Goal: Task Accomplishment & Management: Complete application form

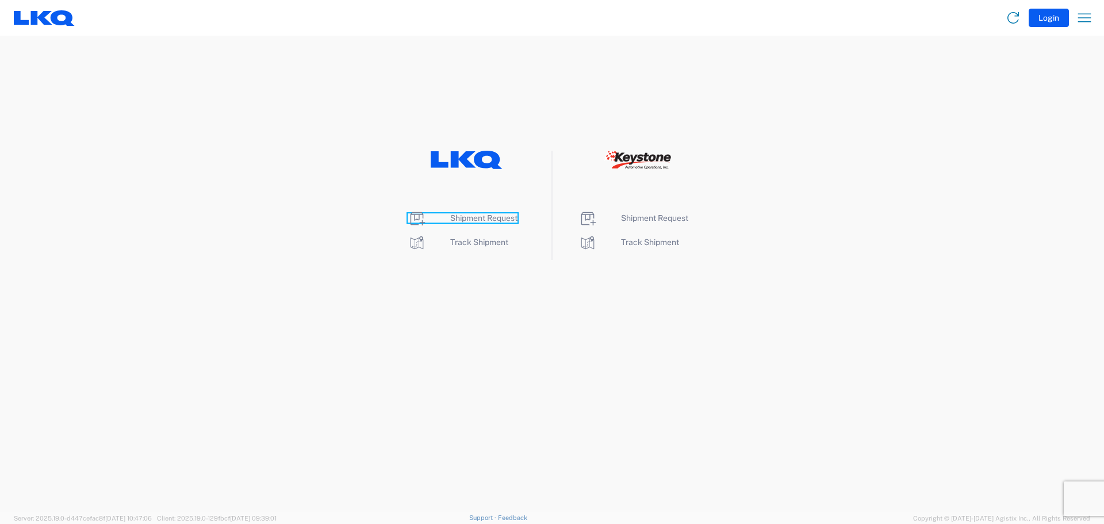
click at [494, 217] on span "Shipment Request" at bounding box center [483, 217] width 67 height 9
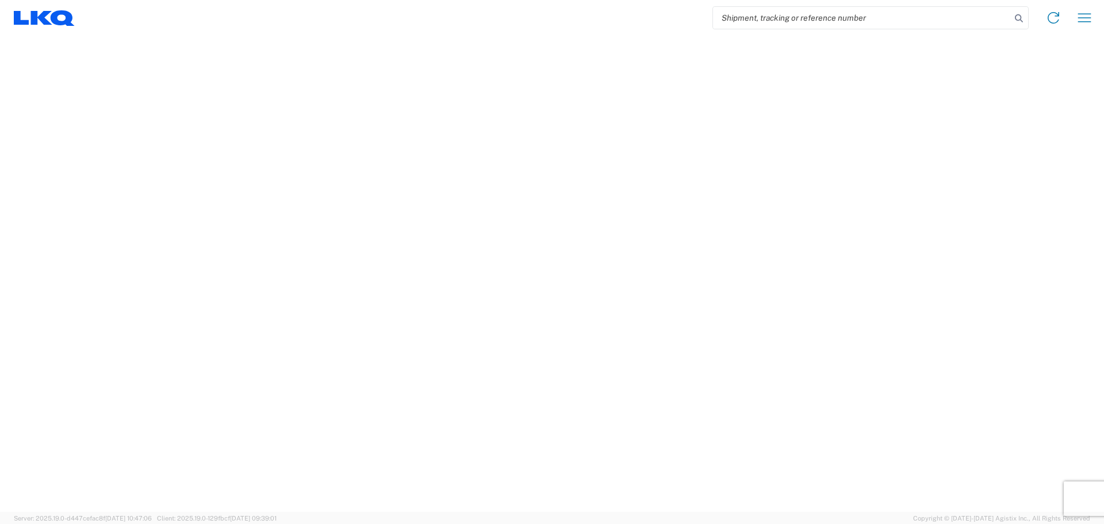
select select "FULL"
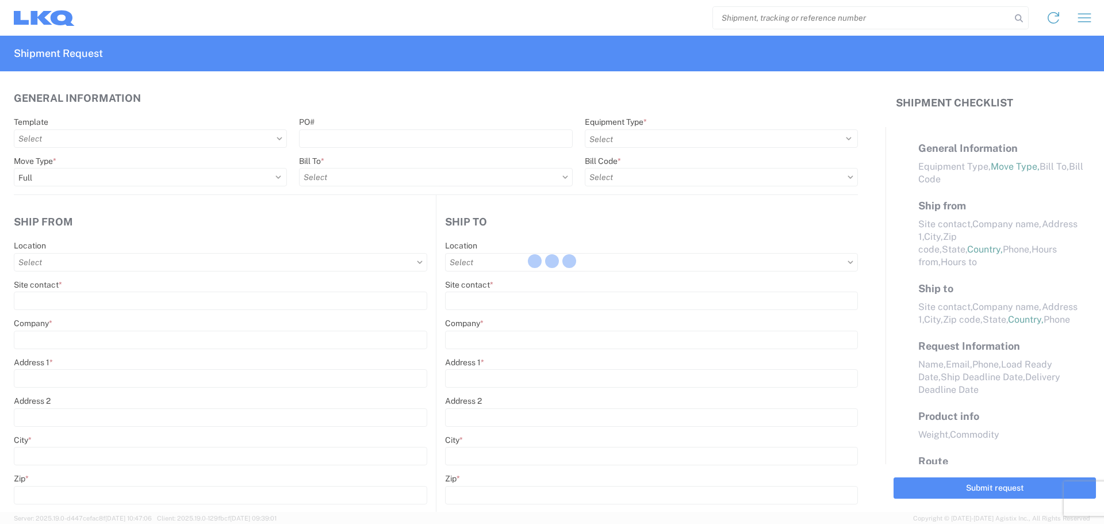
select select "LBS"
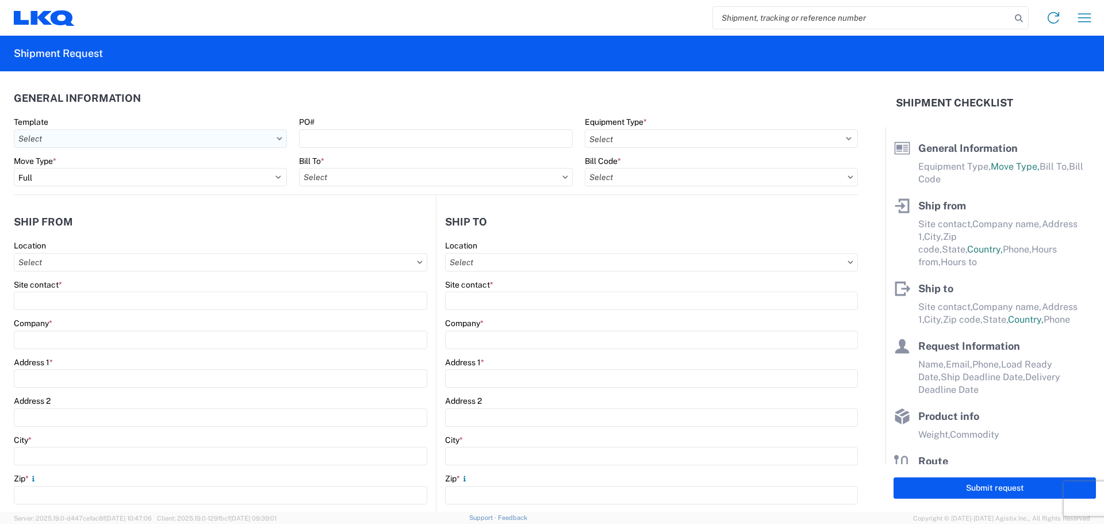
click at [160, 137] on input "text" at bounding box center [150, 138] width 273 height 18
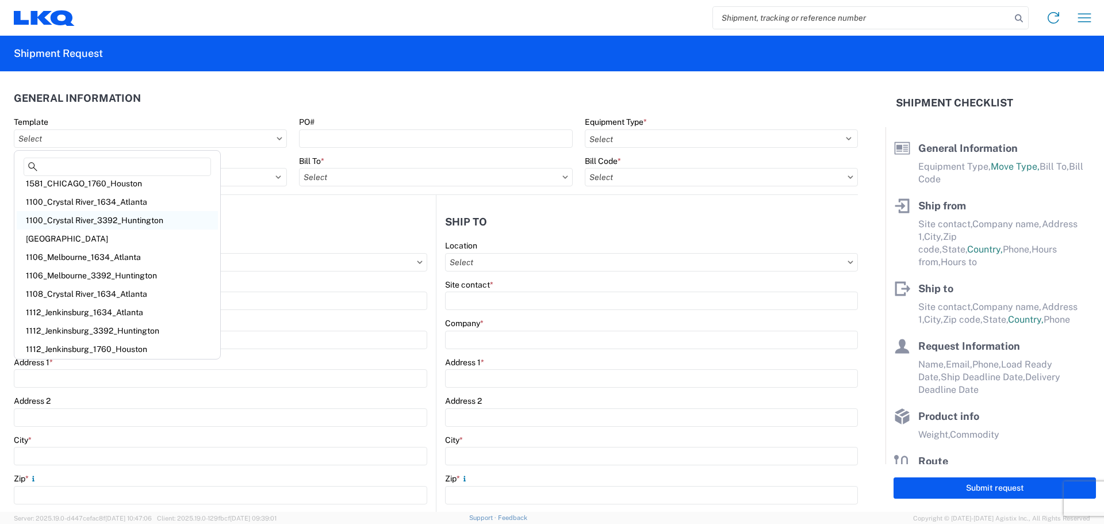
scroll to position [8, 0]
click at [116, 164] on input at bounding box center [118, 167] width 188 height 18
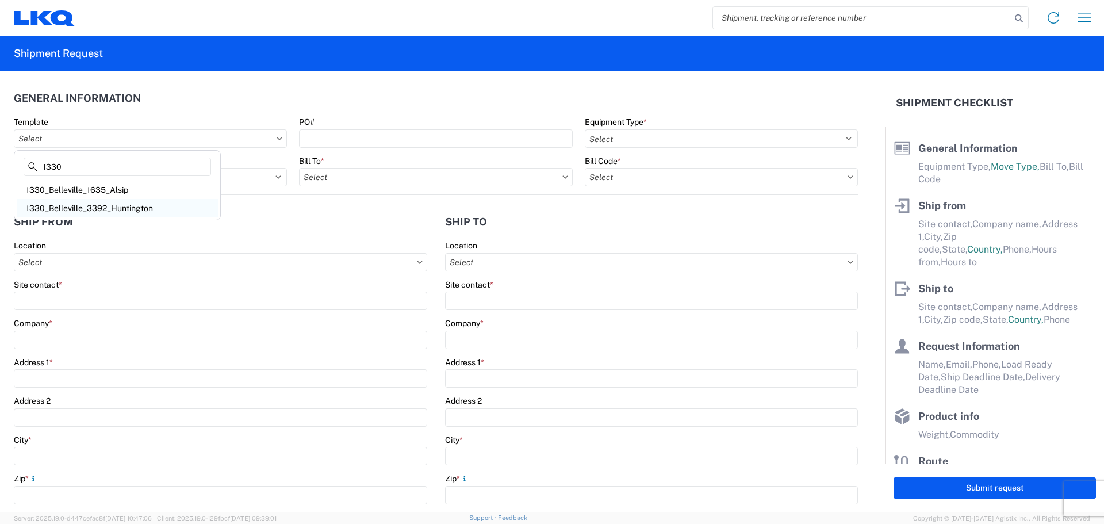
type input "1330"
click at [108, 204] on div "1330_Belleville_3392_Huntington" at bounding box center [117, 208] width 201 height 18
type input "1330_Belleville_3392_Huntington"
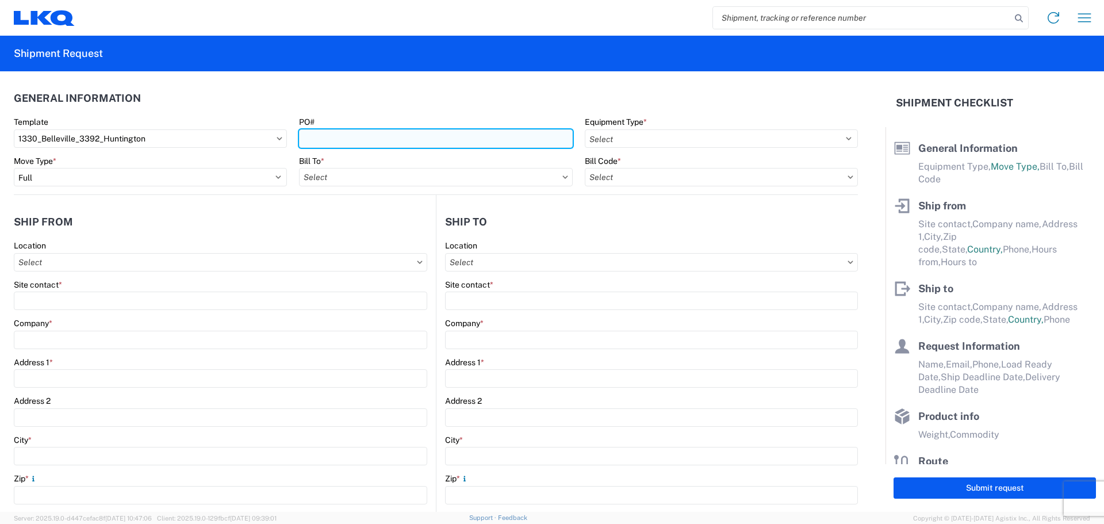
click at [335, 143] on input "PO#" at bounding box center [435, 138] width 273 height 18
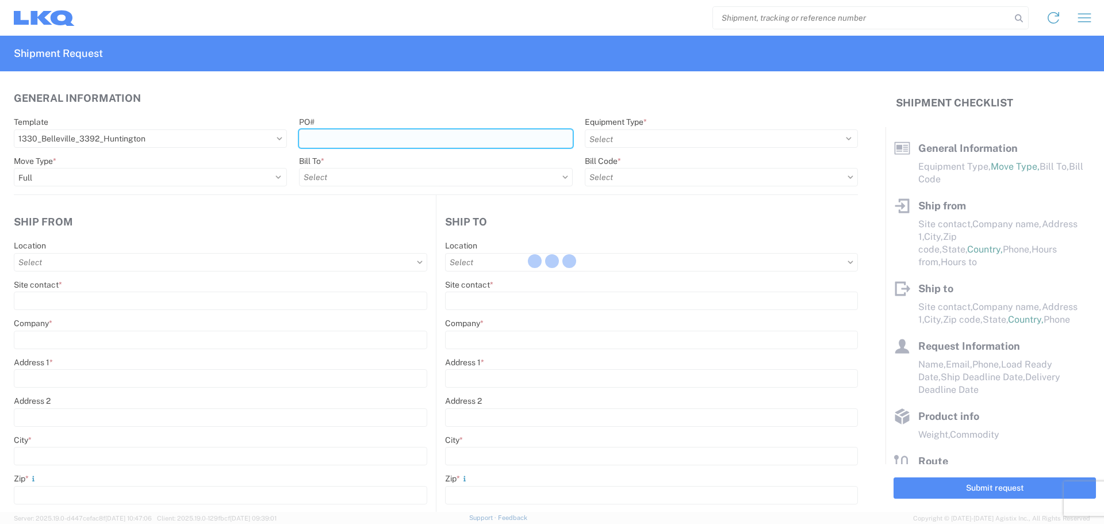
select select
type input "Shipping"
type input "LKQ of [US_STATE] - [GEOGRAPHIC_DATA], [GEOGRAPHIC_DATA]"
type input "[STREET_ADDRESS]"
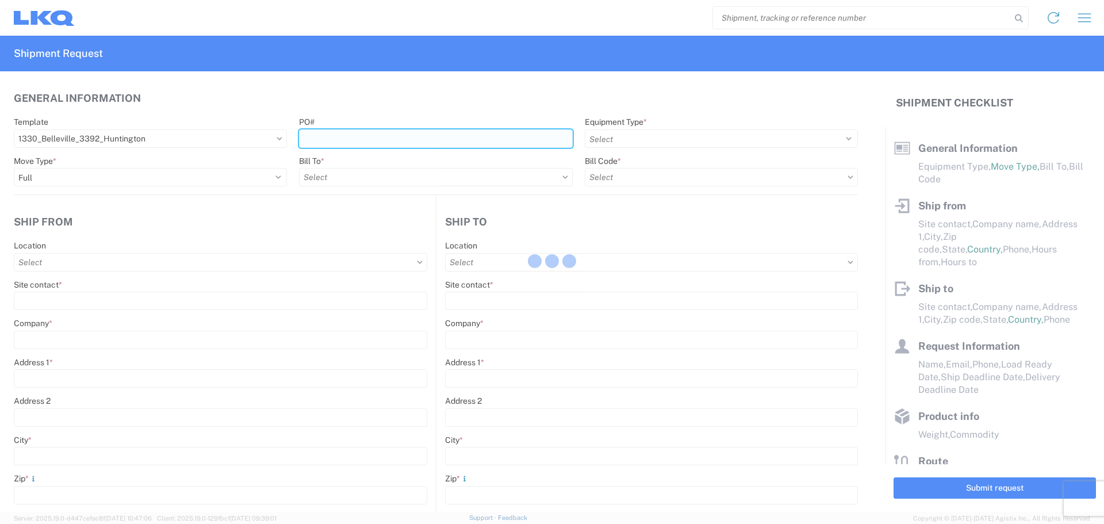
type input "[GEOGRAPHIC_DATA]"
type input "48111"
type input "Receiving"
type input "Transmetco"
type input "[STREET_ADDRESS]"
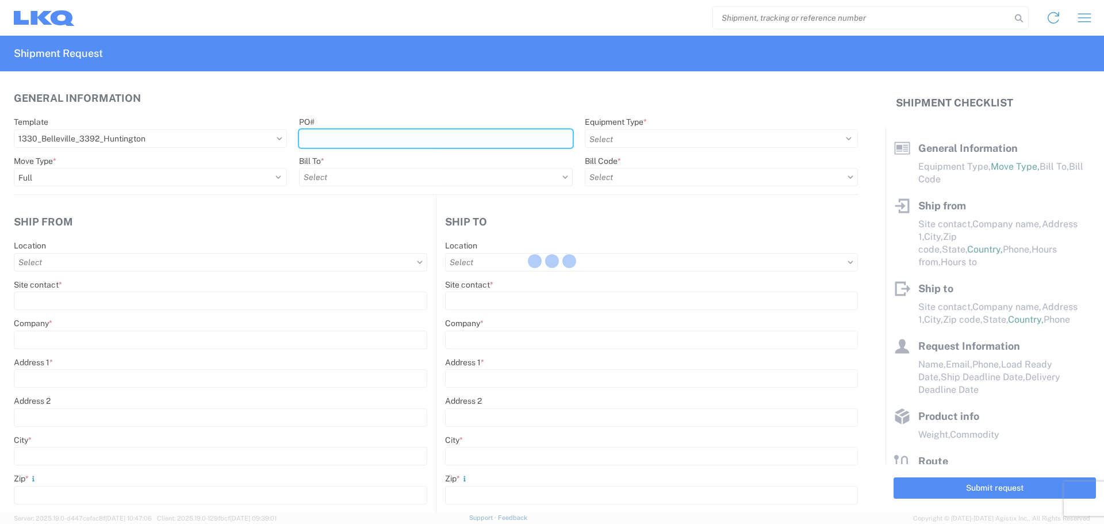
type input "Huntington"
type input "46750"
type input "[DATE]"
type textarea "Transmetco operates production 24/7 but only ships or receives on day shift"
type input "42000"
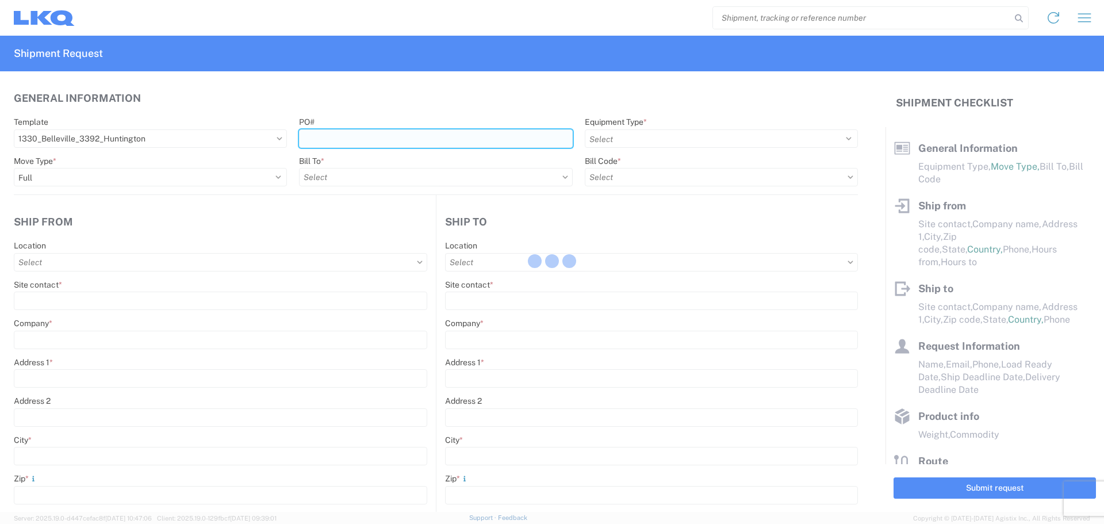
type input "Wheels"
type input "1"
type input "12"
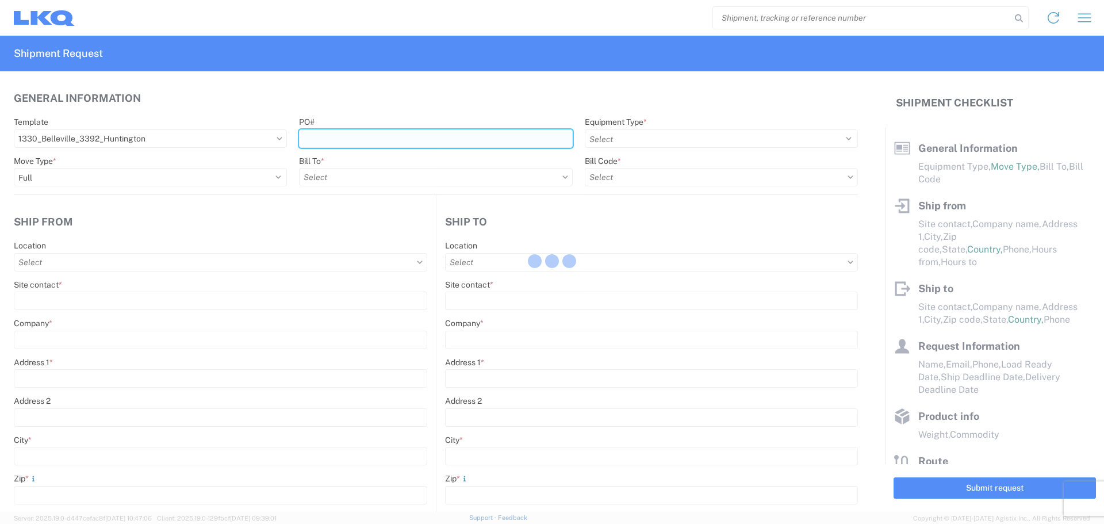
select select "IN"
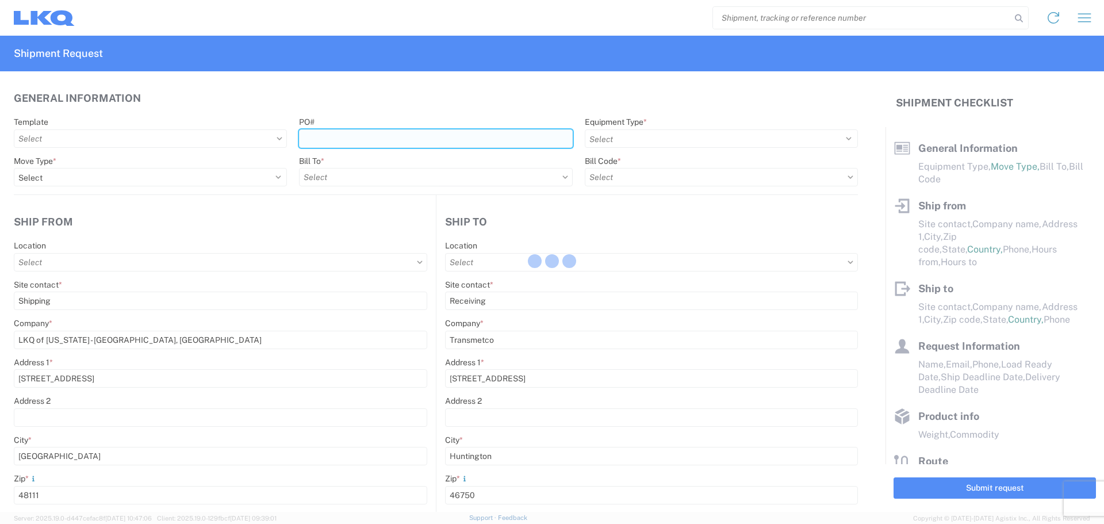
type input "3392 - Transmetco"
select select "US"
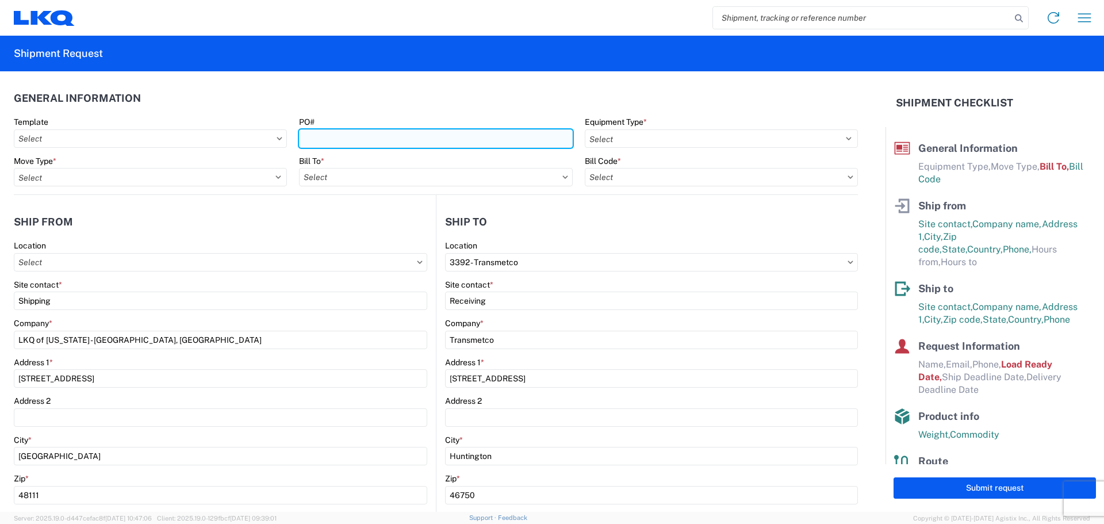
type input "1330 - LKQ of [US_STATE] - [GEOGRAPHIC_DATA] Mi"
type input "3392-3015-50180-0000 - 3392 Freight In - Wheel Cores"
click at [335, 141] on input "PO#" at bounding box center [435, 138] width 273 height 18
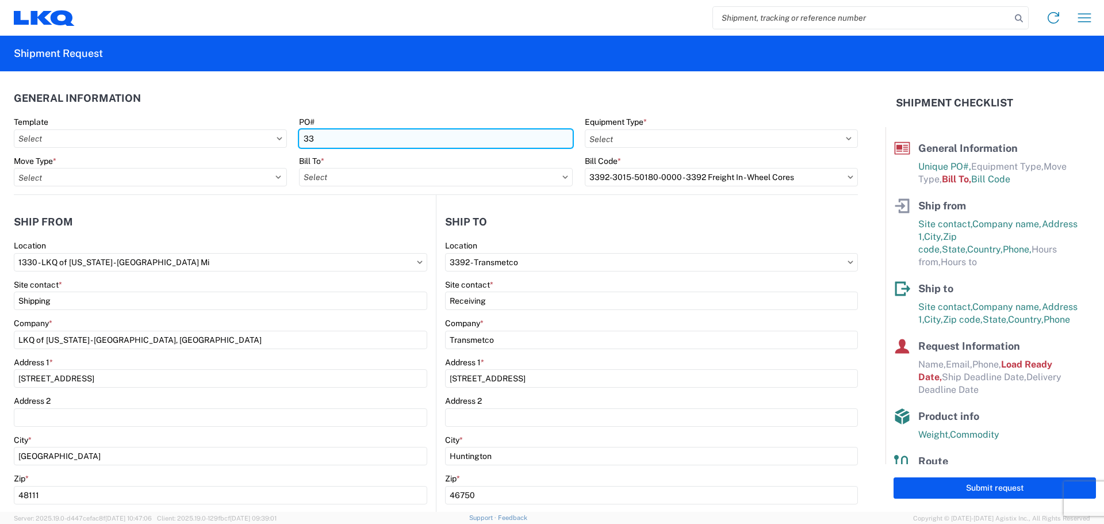
type input "3"
type input "T31558"
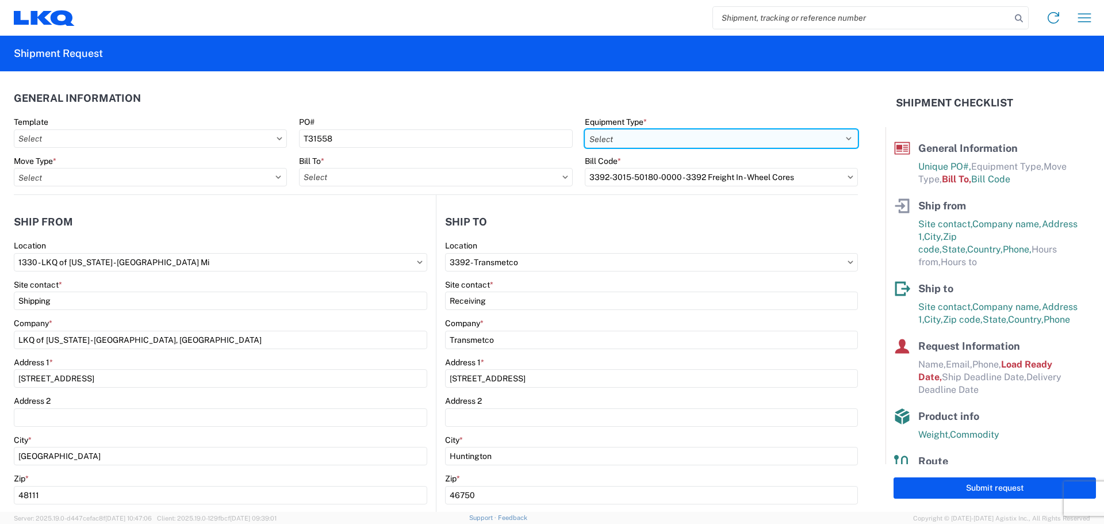
click at [626, 141] on select "Select 53’ Dry Van Flatbed Dropdeck (van) Lowboy (flatbed) Rail" at bounding box center [721, 138] width 273 height 18
select select "STDV"
click at [585, 129] on select "Select 53’ Dry Van Flatbed Dropdeck (van) Lowboy (flatbed) Rail" at bounding box center [721, 138] width 273 height 18
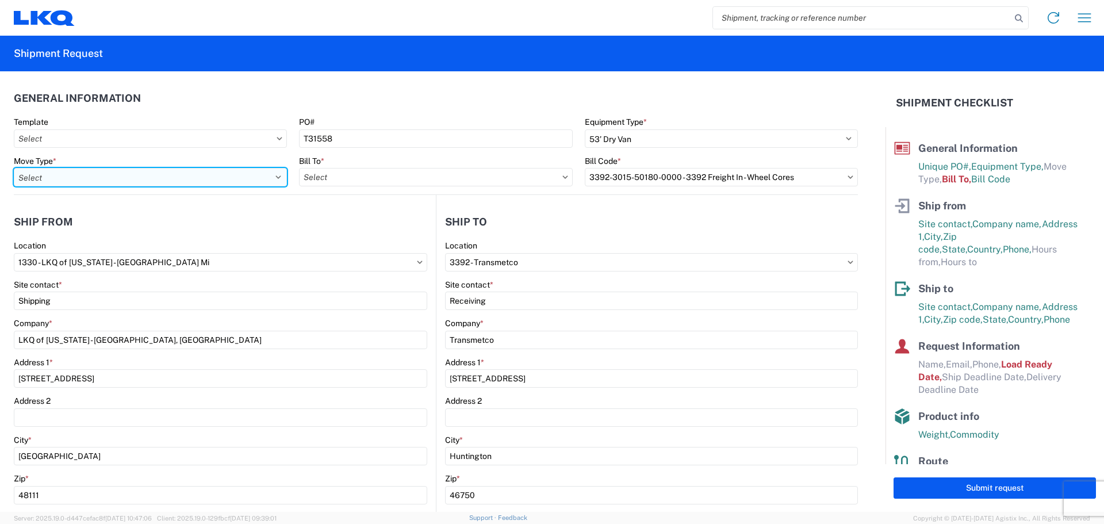
click at [205, 177] on select "Select Full Partial TL" at bounding box center [150, 177] width 273 height 18
select select "FULL"
click at [14, 168] on select "Select Full Partial TL" at bounding box center [150, 177] width 273 height 18
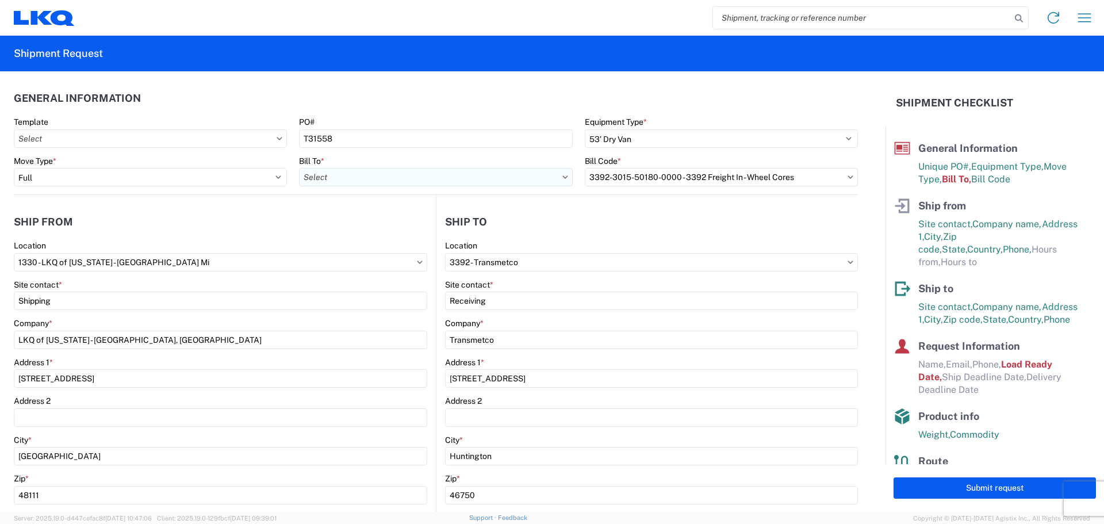
click at [342, 175] on input "text" at bounding box center [435, 177] width 273 height 18
type input "3392"
click at [343, 229] on div "3392 - Transmetco" at bounding box center [399, 228] width 201 height 18
type input "3392 - Transmetco"
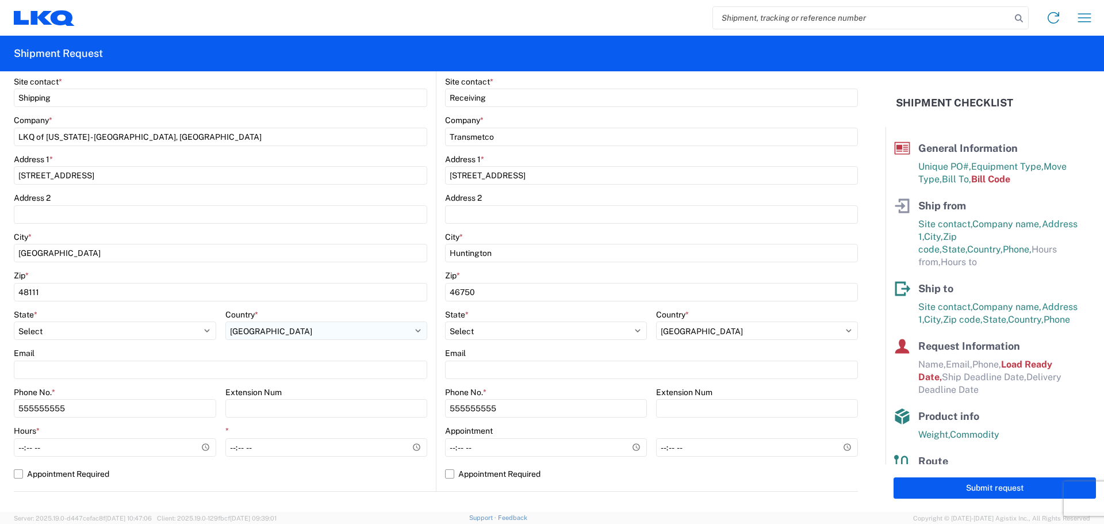
scroll to position [230, 0]
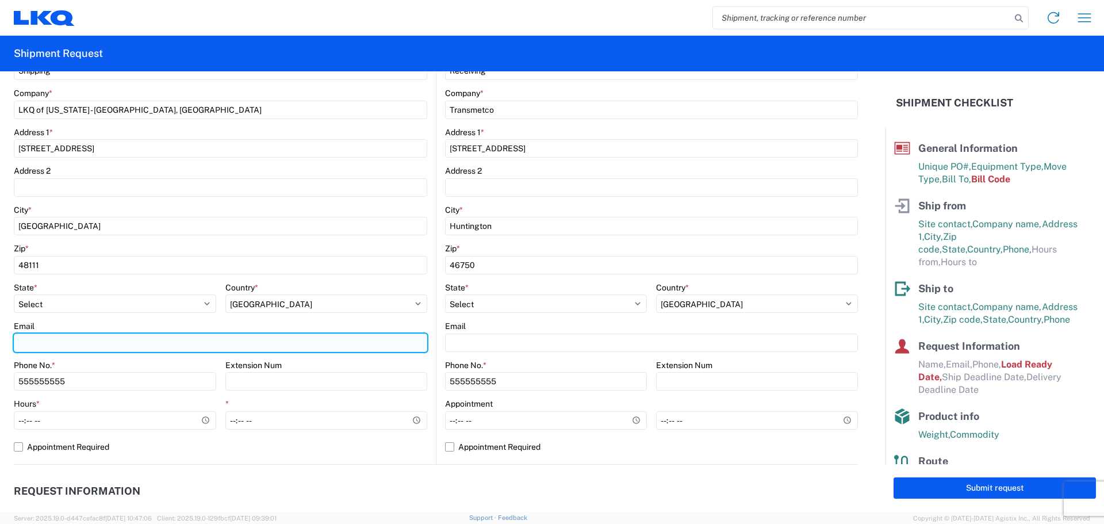
click at [125, 343] on input "Email" at bounding box center [221, 343] width 414 height 18
type input "[EMAIL_ADDRESS][DOMAIN_NAME]"
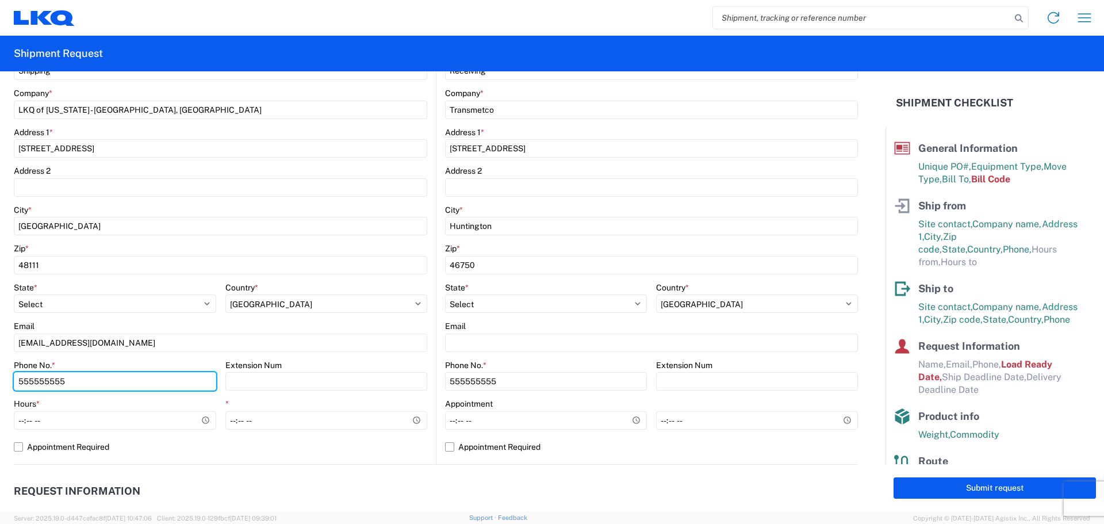
drag, startPoint x: 110, startPoint y: 382, endPoint x: 0, endPoint y: 362, distance: 111.7
click at [0, 362] on form "General Information Template PO# T31558 Equipment Type * Select 53’ Dry Van Fla…" at bounding box center [443, 291] width 886 height 441
type input "[PHONE_NUMBER]"
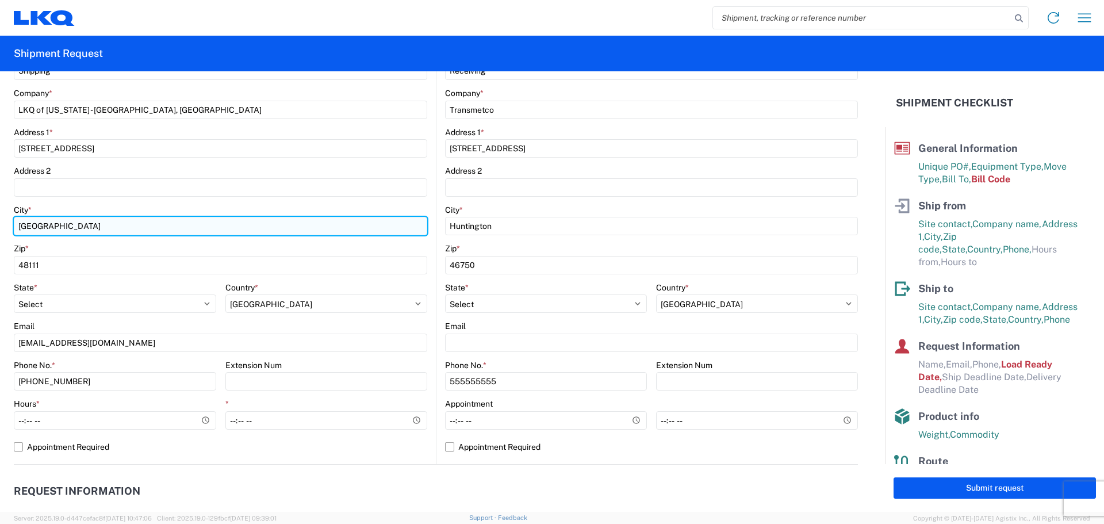
click at [165, 220] on input "[GEOGRAPHIC_DATA]" at bounding box center [221, 226] width 414 height 18
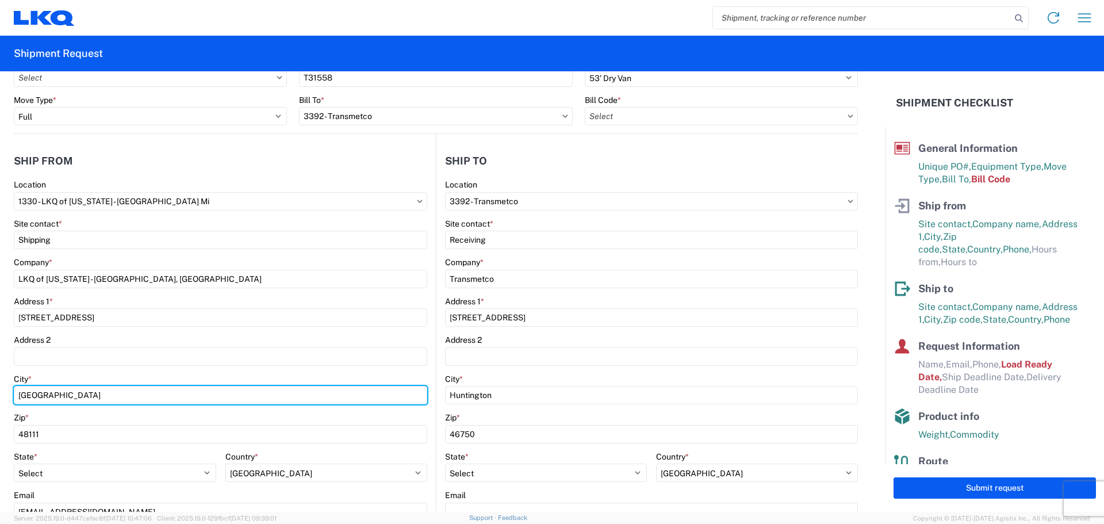
scroll to position [58, 0]
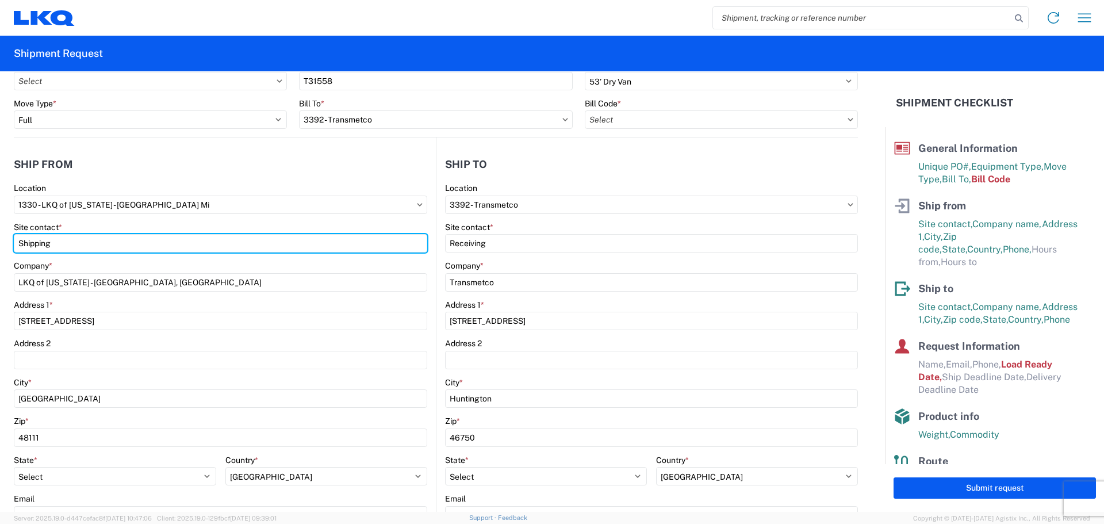
drag, startPoint x: 78, startPoint y: 243, endPoint x: 0, endPoint y: 240, distance: 78.3
click at [0, 240] on form "General Information Template PO# T31558 Equipment Type * Select 53’ Dry Van Fla…" at bounding box center [443, 291] width 886 height 441
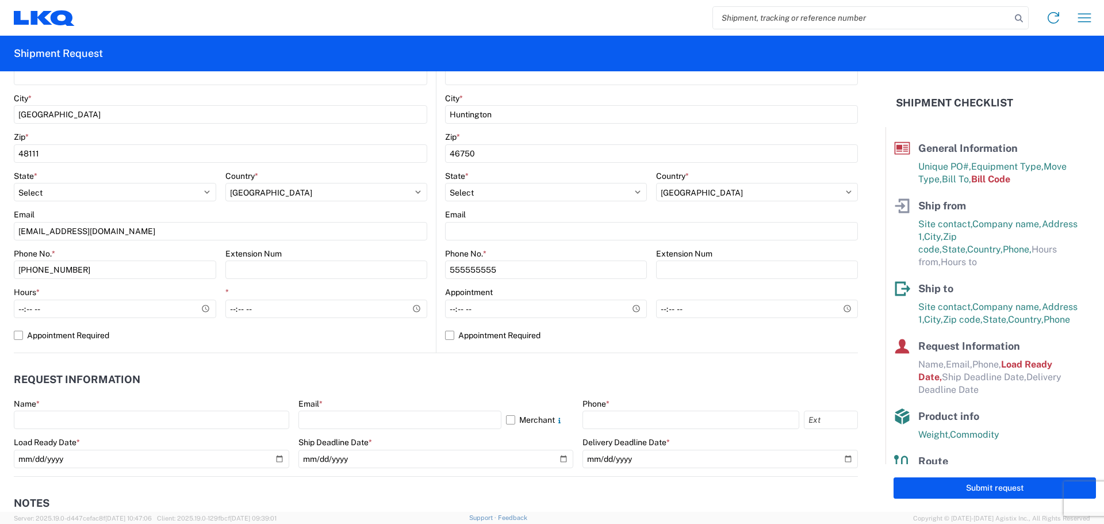
scroll to position [345, 0]
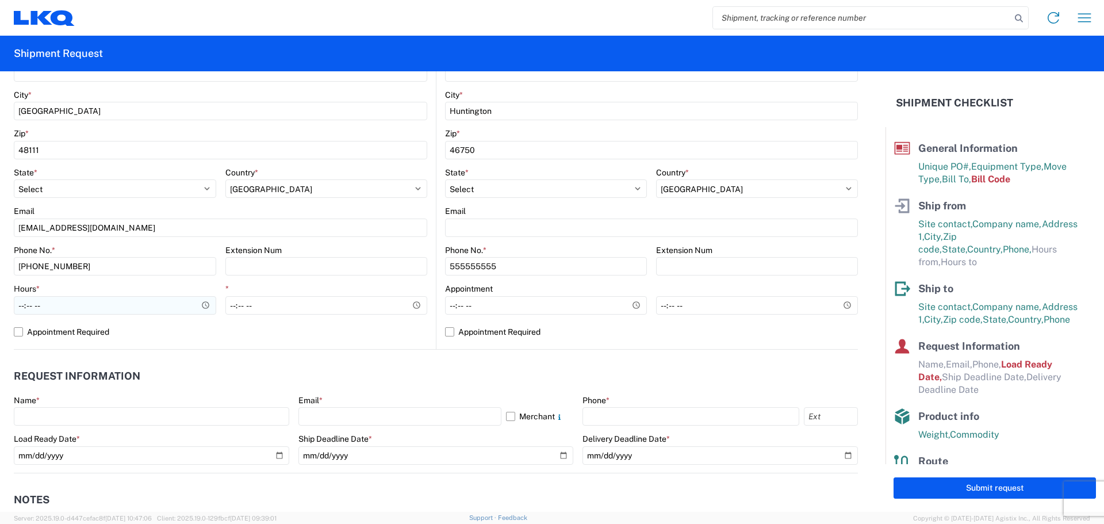
type input "[PERSON_NAME]"
click at [75, 303] on input "Hours *" at bounding box center [115, 305] width 202 height 18
click at [25, 304] on input "Hours *" at bounding box center [115, 305] width 202 height 18
click at [23, 305] on input "Hours *" at bounding box center [115, 305] width 202 height 18
type input "08:00"
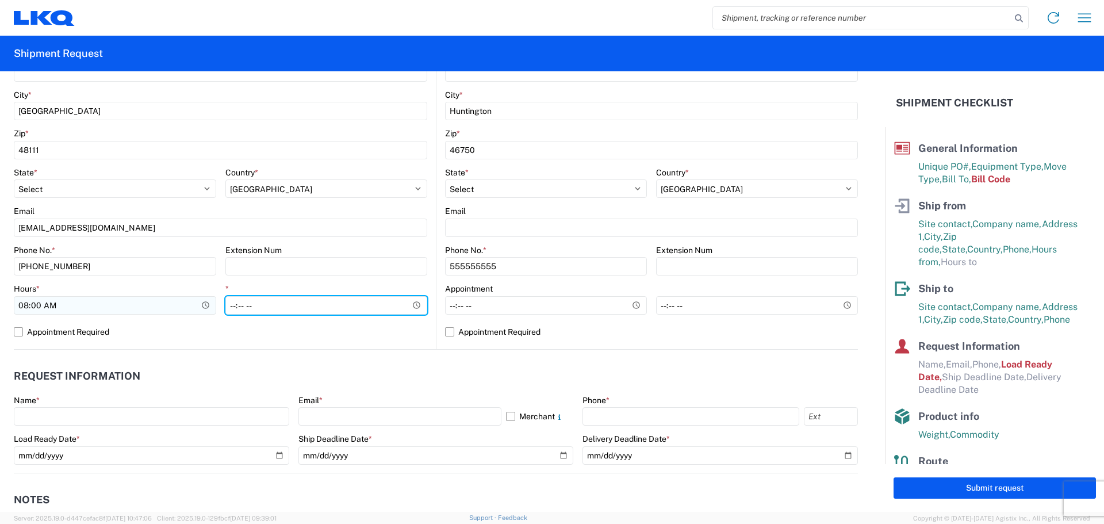
type input "15:00"
drag, startPoint x: 342, startPoint y: 347, endPoint x: 335, endPoint y: 343, distance: 8.0
click at [342, 346] on div "1330 Location 1330 - LKQ of [US_STATE] - [GEOGRAPHIC_DATA] [GEOGRAPHIC_DATA] Si…" at bounding box center [221, 122] width 414 height 454
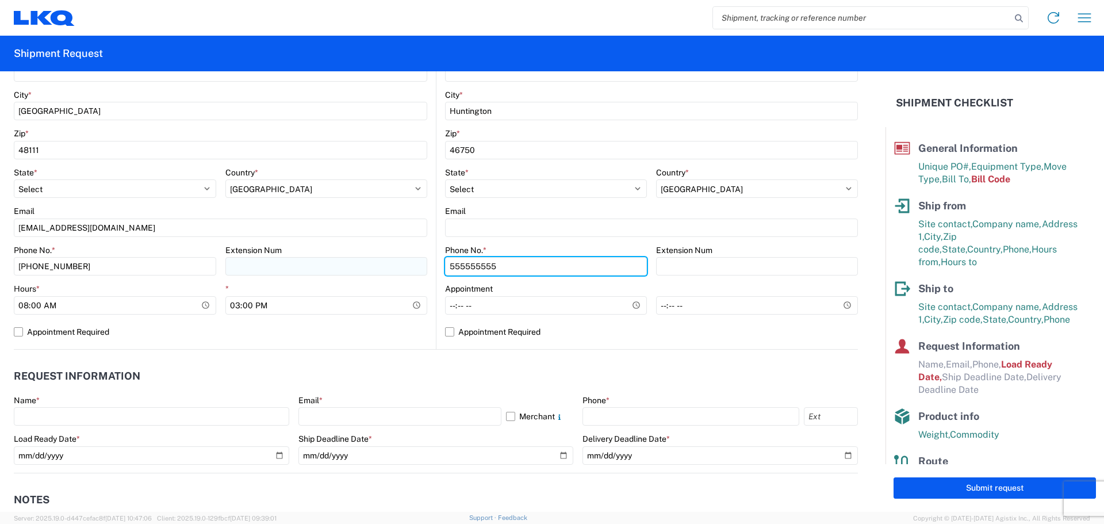
drag, startPoint x: 502, startPoint y: 265, endPoint x: 412, endPoint y: 263, distance: 89.8
click at [412, 263] on div "Ship from 1330 Location 1330 - LKQ of [US_STATE] - [GEOGRAPHIC_DATA] [GEOGRAPHI…" at bounding box center [436, 100] width 844 height 500
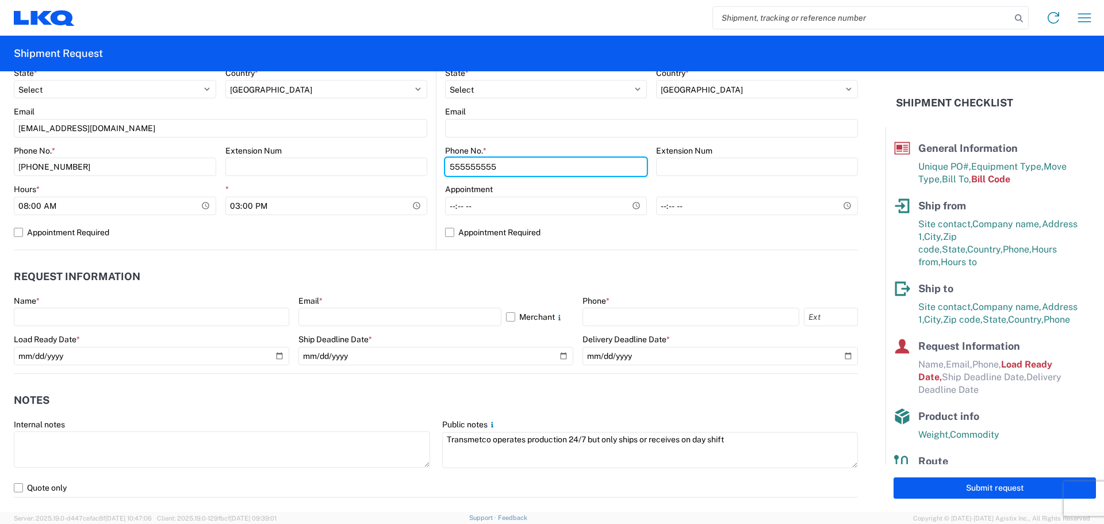
scroll to position [460, 0]
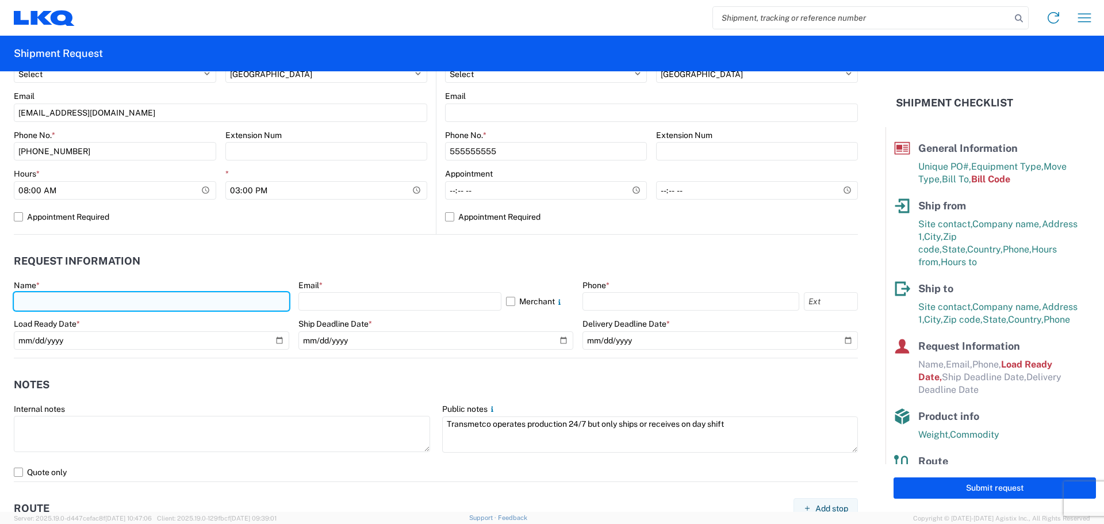
click at [218, 299] on input "text" at bounding box center [152, 301] width 276 height 18
type input "[PERSON_NAME]"
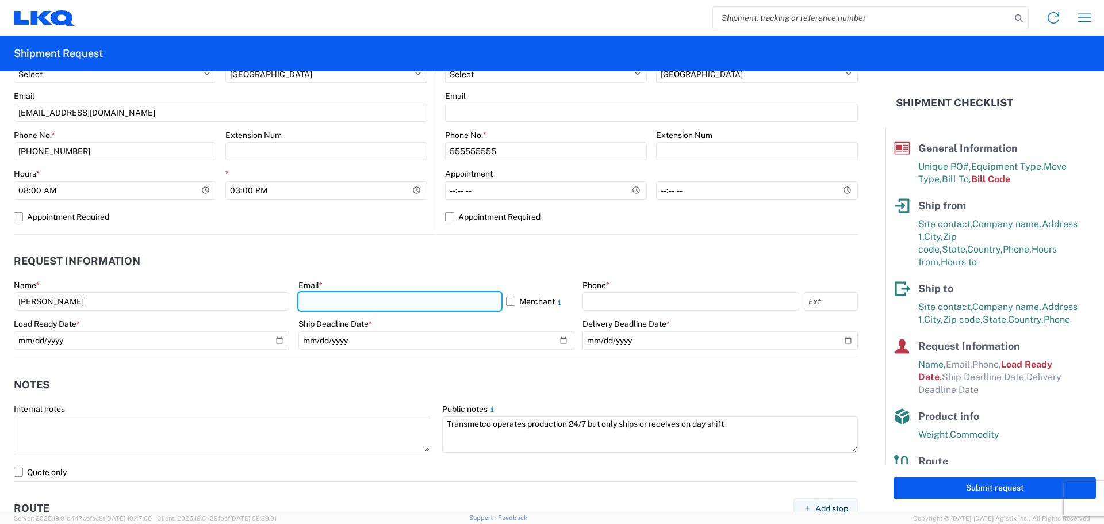
click at [318, 300] on input "text" at bounding box center [400, 301] width 203 height 18
type input "[EMAIL_ADDRESS][DOMAIN_NAME]"
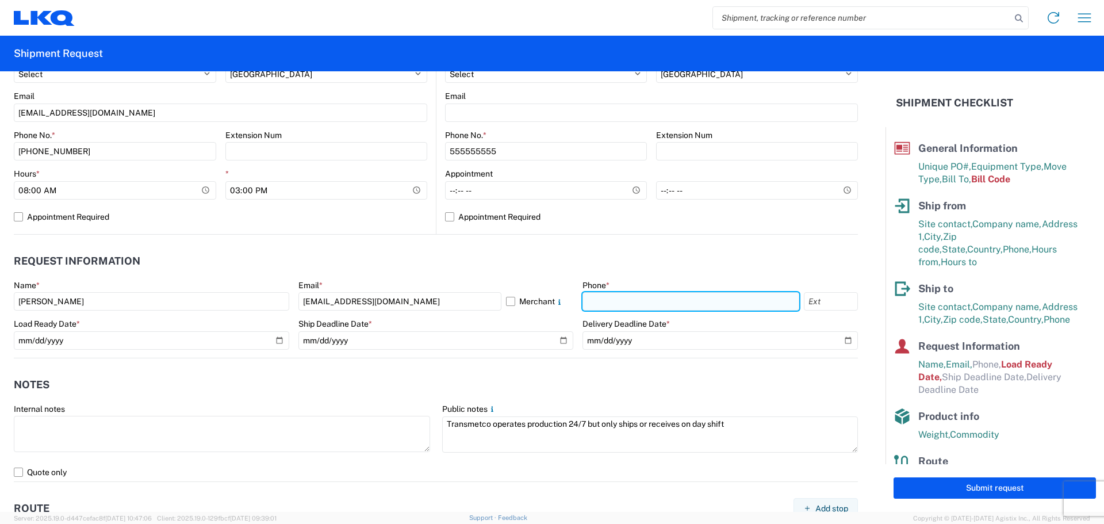
click at [591, 300] on input "text" at bounding box center [691, 301] width 217 height 18
type input "[PHONE_NUMBER]"
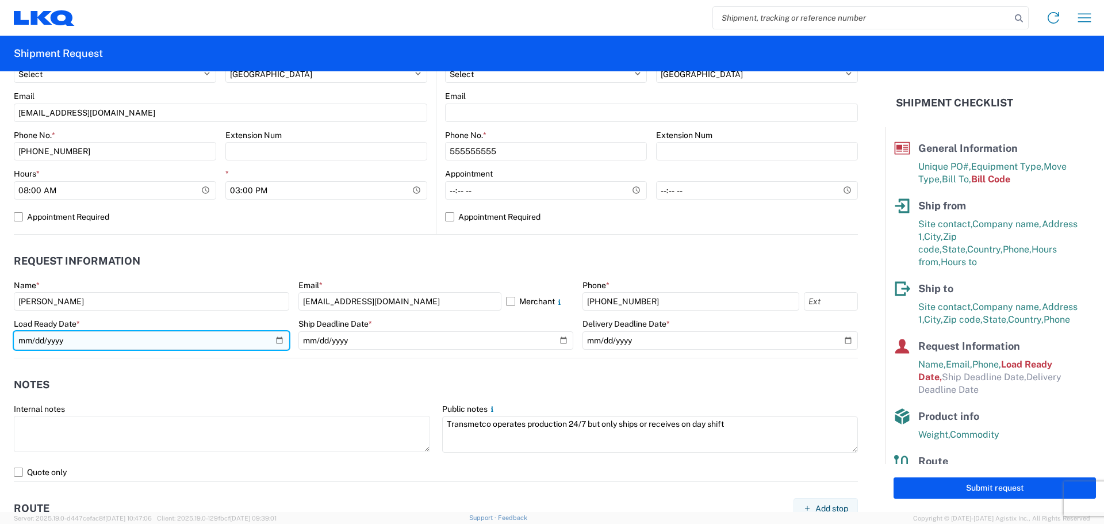
click at [276, 338] on input "[DATE]" at bounding box center [152, 340] width 276 height 18
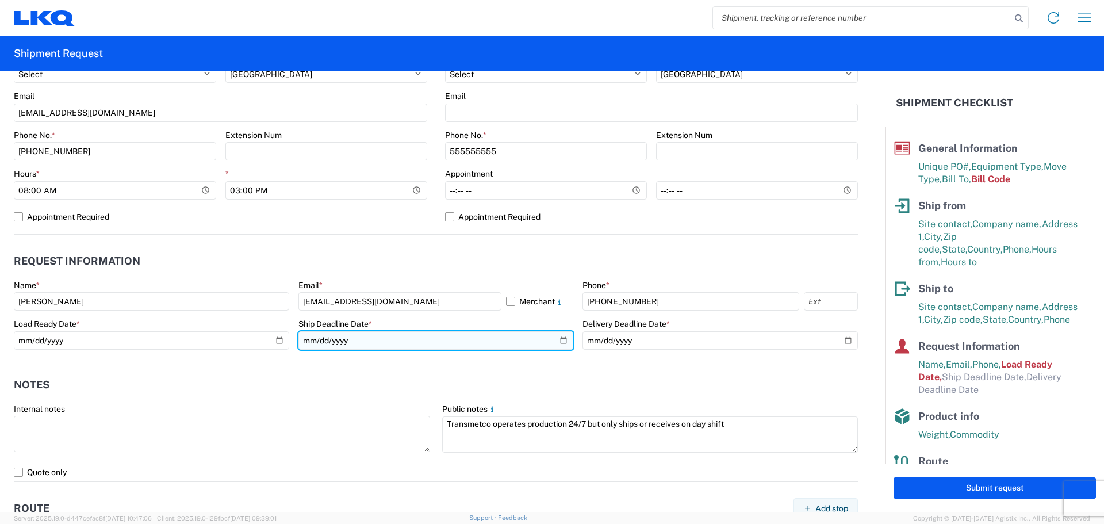
click at [556, 336] on input "date" at bounding box center [437, 340] width 276 height 18
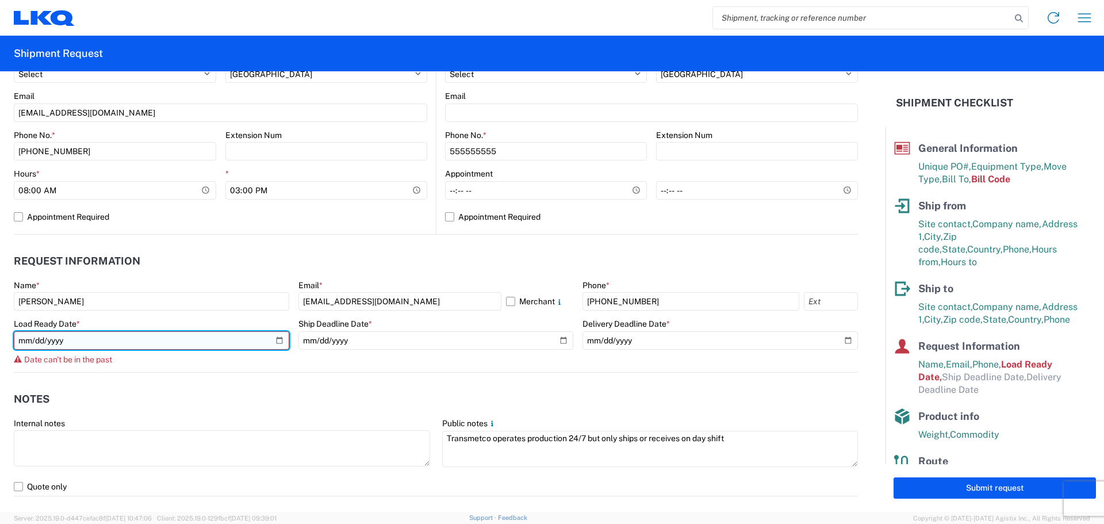
click at [276, 341] on input "[DATE]" at bounding box center [152, 340] width 276 height 18
type input "[DATE]"
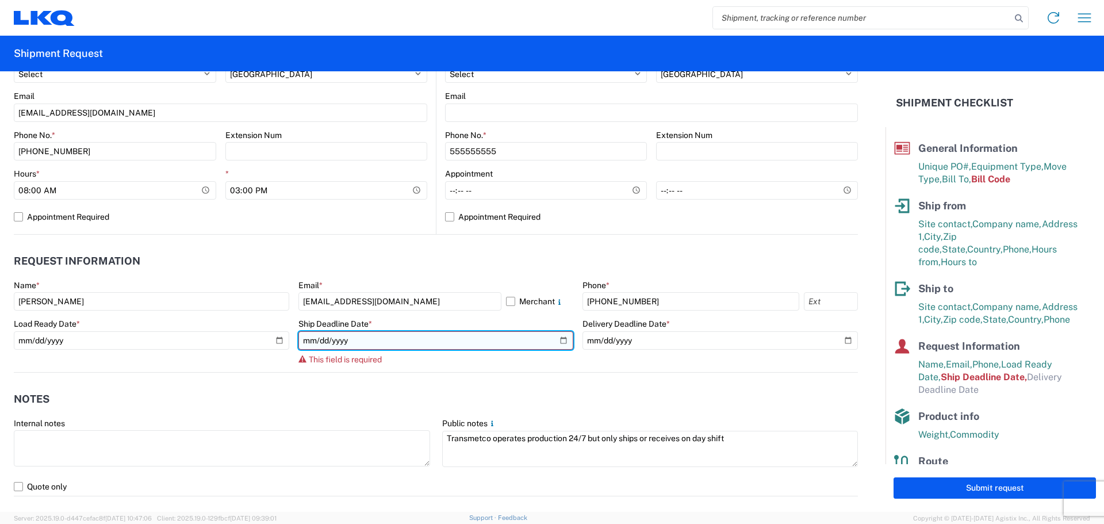
click at [558, 336] on input "date" at bounding box center [437, 340] width 276 height 18
type input "[DATE]"
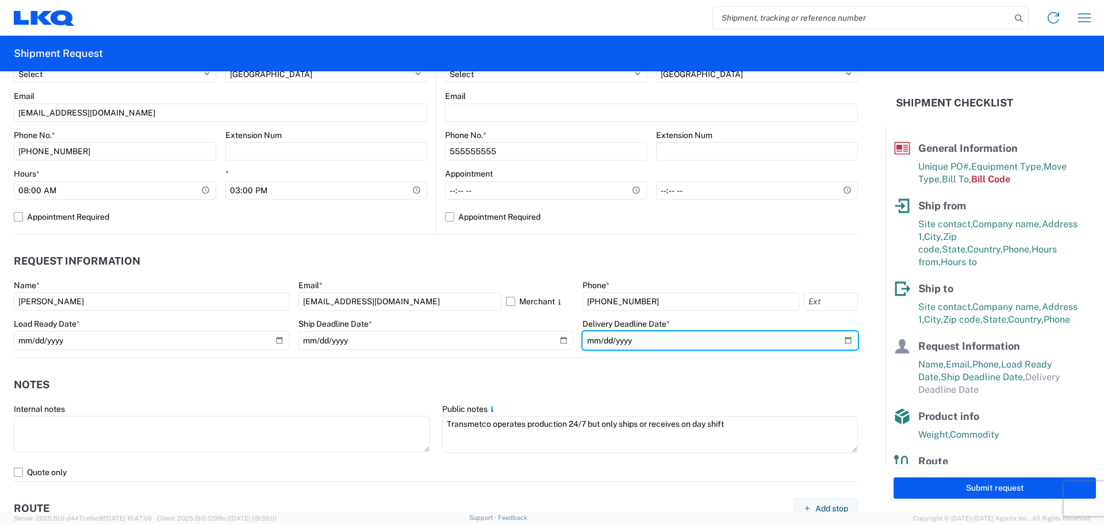
click at [844, 340] on input "date" at bounding box center [721, 340] width 276 height 18
type input "[DATE]"
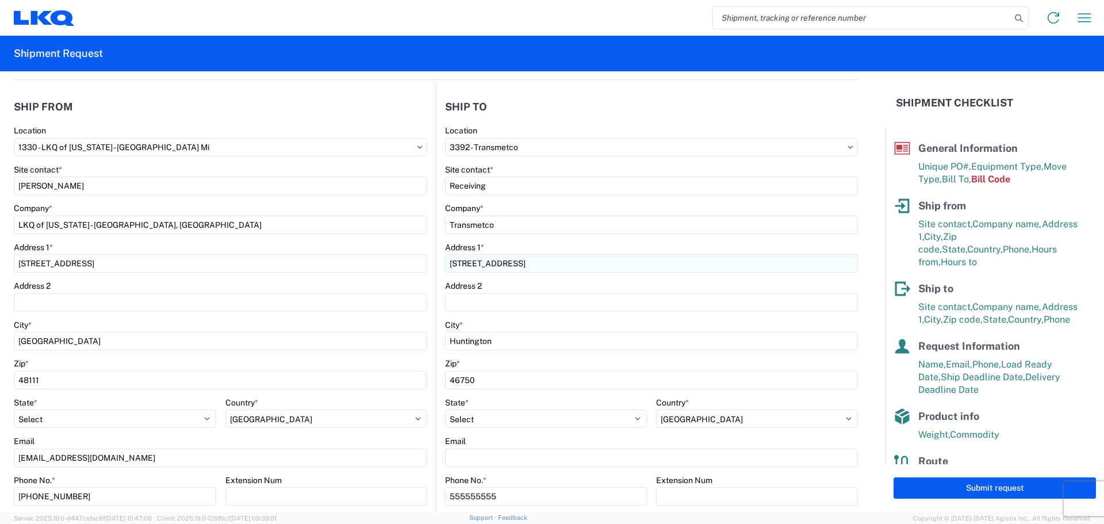
scroll to position [0, 0]
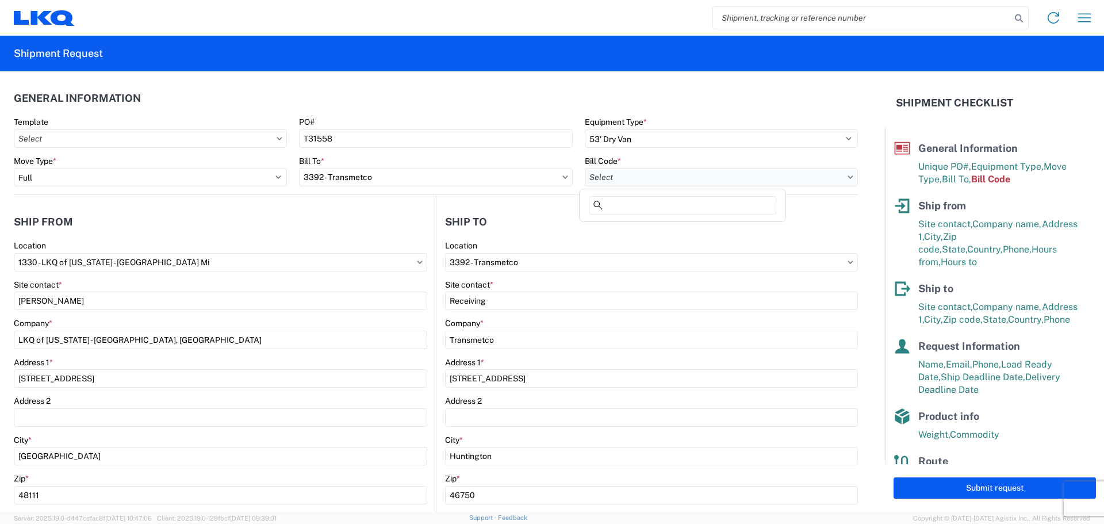
click at [677, 180] on input "text" at bounding box center [721, 177] width 273 height 18
click at [681, 230] on div "3392-3015-50180-0000 - 3392 Freight In - Wheel Cores" at bounding box center [689, 228] width 214 height 18
type input "3392-3015-50180-0000 - 3392 Freight In - Wheel Cores"
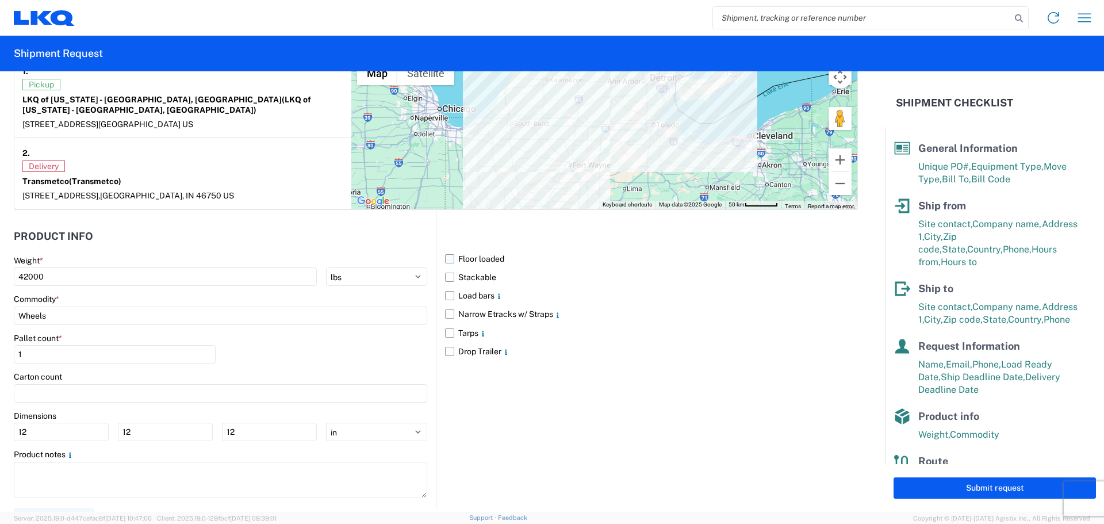
scroll to position [939, 0]
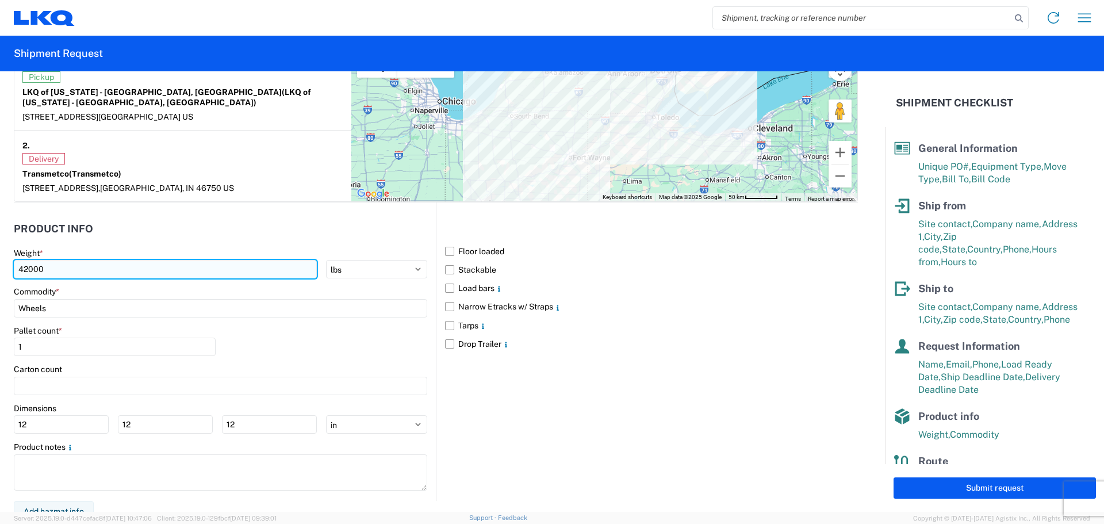
click at [26, 260] on input "42000" at bounding box center [165, 269] width 303 height 18
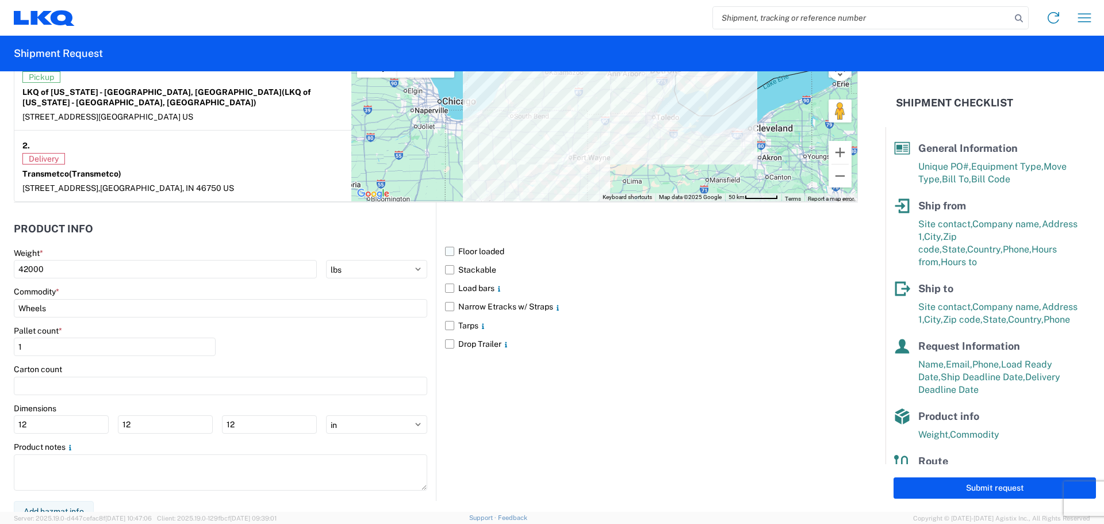
click at [447, 242] on label "Floor loaded" at bounding box center [651, 251] width 413 height 18
click at [0, 0] on input "Floor loaded" at bounding box center [0, 0] width 0 height 0
click at [445, 242] on label "Floor loaded" at bounding box center [651, 251] width 413 height 18
click at [0, 0] on input "Floor loaded" at bounding box center [0, 0] width 0 height 0
click at [573, 416] on div "Floor loaded Stackable Load bars Narrow Etracks w/ Straps Tarps Drop Trailer" at bounding box center [647, 351] width 422 height 299
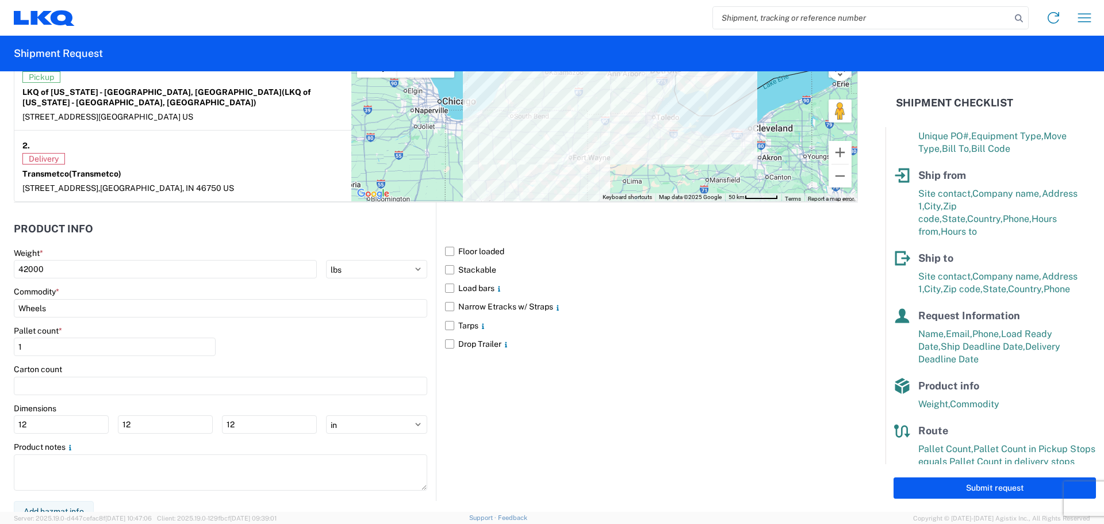
scroll to position [47, 0]
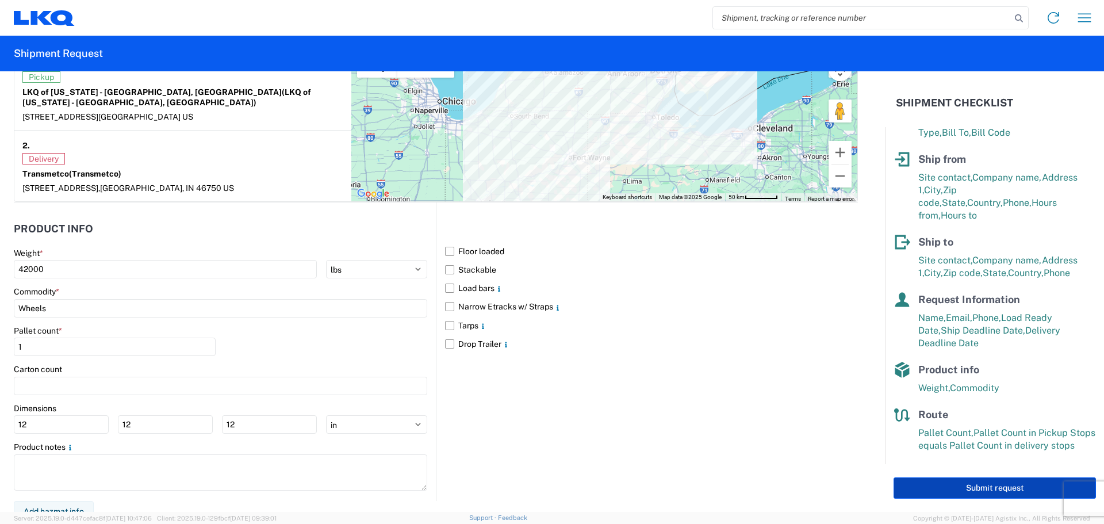
click at [976, 490] on button "Submit request" at bounding box center [995, 487] width 202 height 21
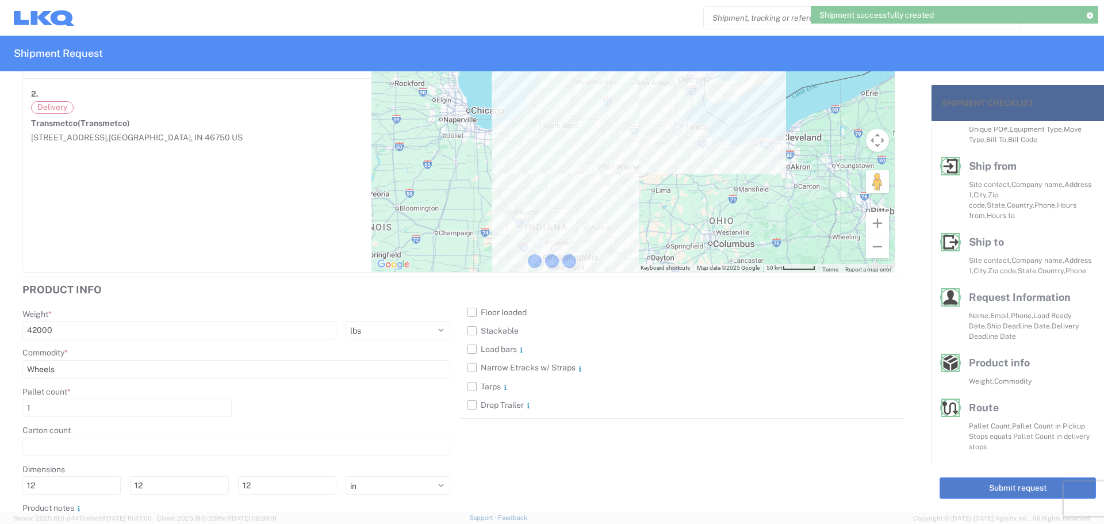
scroll to position [45, 0]
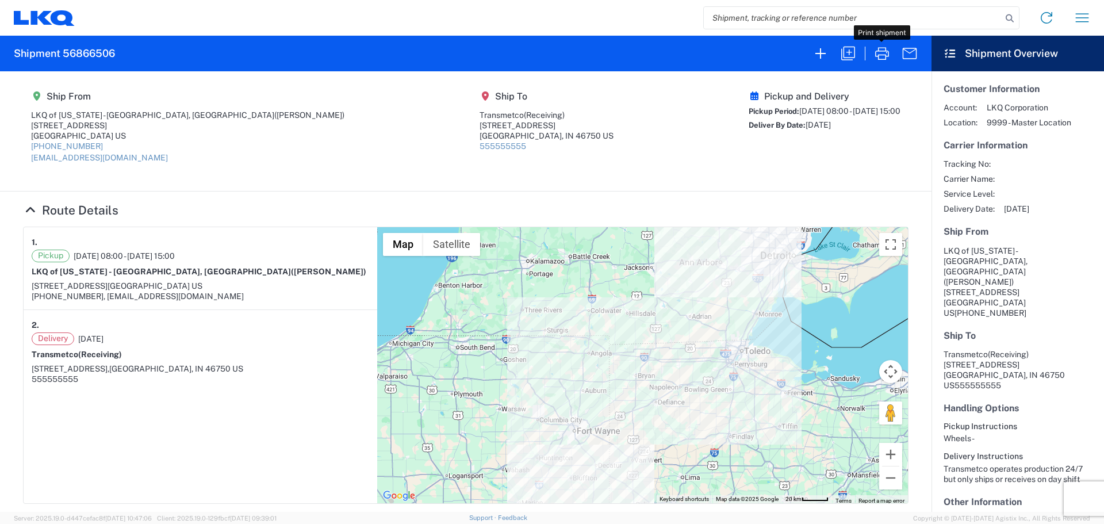
click at [878, 53] on icon "button" at bounding box center [882, 53] width 18 height 18
